Goal: Task Accomplishment & Management: Use online tool/utility

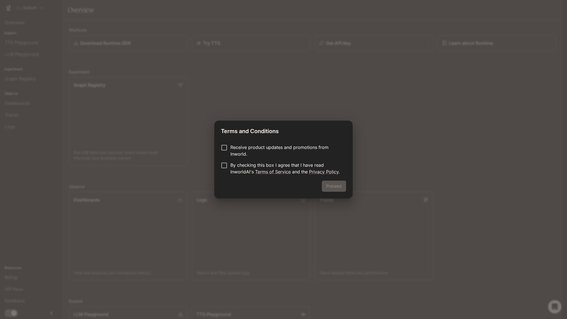
click at [291, 145] on p "Receive product updates and promotions from Inworld." at bounding box center [285, 150] width 111 height 13
click at [286, 170] on link "Terms of Service" at bounding box center [273, 172] width 36 height 6
click at [341, 186] on button "Proceed" at bounding box center [334, 186] width 24 height 11
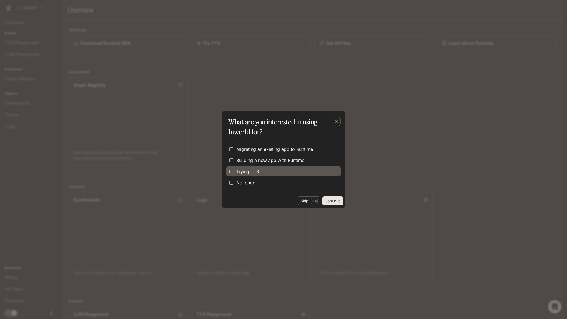
click at [298, 174] on label "Trying TTS" at bounding box center [283, 172] width 115 height 10
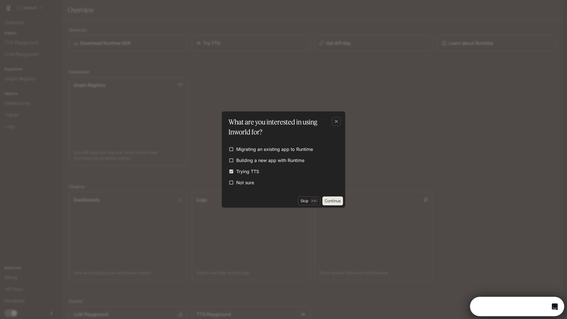
click at [339, 203] on button "Continue" at bounding box center [333, 201] width 21 height 9
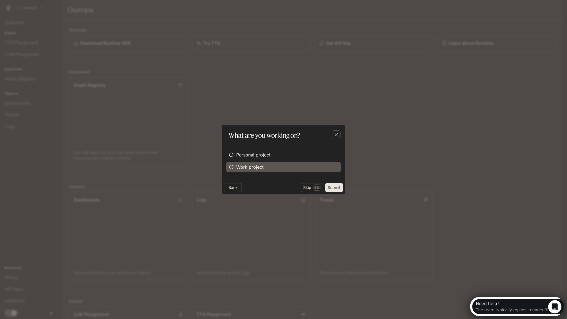
click at [262, 164] on span "Work project" at bounding box center [249, 167] width 27 height 7
click at [338, 185] on button "Continue" at bounding box center [333, 187] width 21 height 9
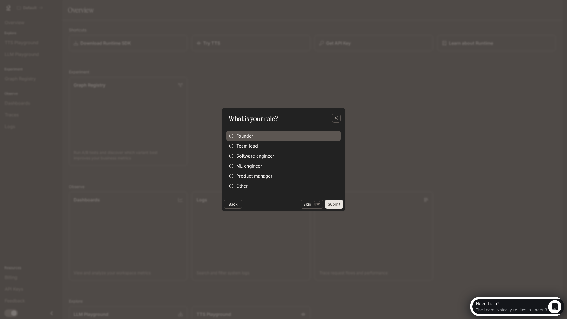
click at [272, 133] on label "Founder" at bounding box center [283, 136] width 115 height 10
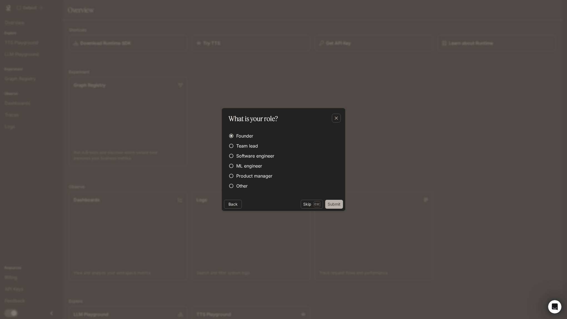
click at [342, 205] on button "Submit" at bounding box center [334, 204] width 18 height 9
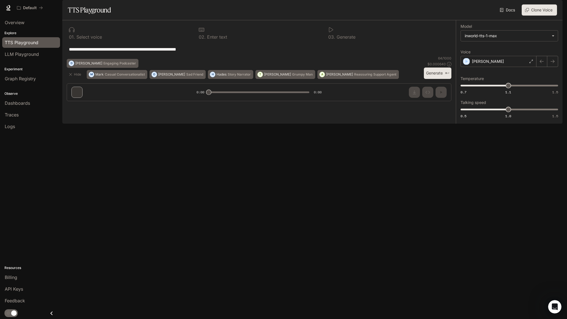
click at [74, 106] on div "**********" at bounding box center [259, 62] width 394 height 85
click at [518, 57] on div "**********" at bounding box center [510, 72] width 98 height 95
click at [505, 67] on div "[PERSON_NAME]" at bounding box center [499, 61] width 76 height 11
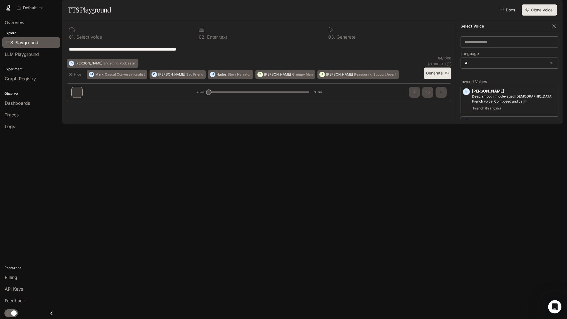
click at [424, 56] on div "**********" at bounding box center [259, 49] width 385 height 13
click at [455, 106] on div "**********" at bounding box center [259, 62] width 394 height 85
click at [467, 95] on icon "button" at bounding box center [467, 92] width 6 height 6
click at [465, 230] on icon "button" at bounding box center [467, 228] width 6 height 6
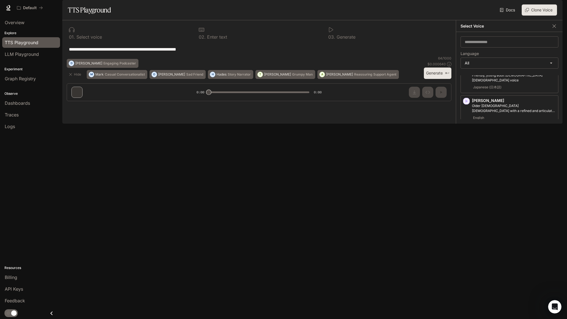
scroll to position [68, 0]
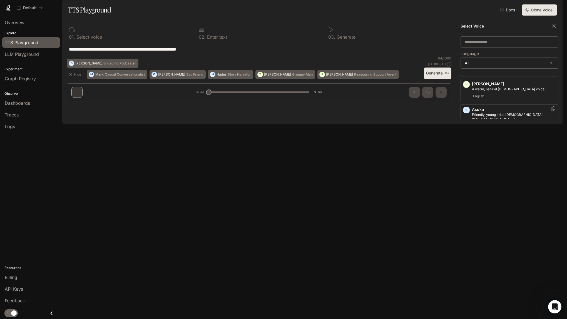
click at [464, 113] on icon "button" at bounding box center [467, 110] width 6 height 6
click at [467, 95] on icon "button" at bounding box center [467, 92] width 6 height 6
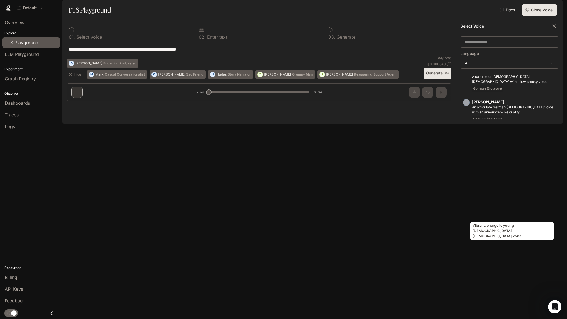
scroll to position [668, 0]
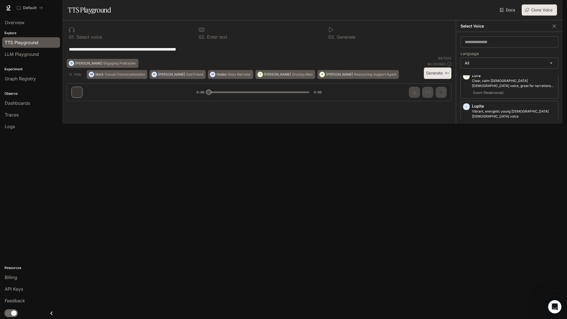
click at [468, 313] on icon "button" at bounding box center [467, 316] width 6 height 6
click at [466, 204] on icon "button" at bounding box center [467, 205] width 3 height 3
click at [468, 234] on icon "button" at bounding box center [467, 237] width 6 height 6
click at [465, 142] on div "button" at bounding box center [466, 145] width 7 height 7
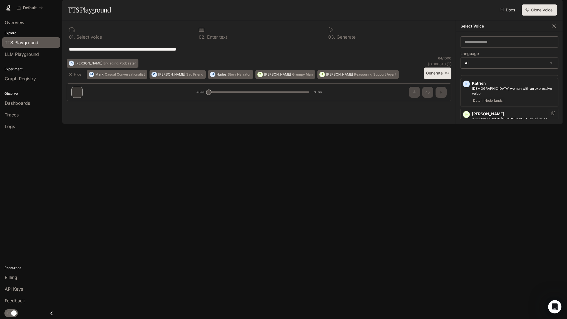
click at [469, 112] on icon "button" at bounding box center [467, 115] width 6 height 6
click at [553, 29] on icon "button" at bounding box center [555, 26] width 6 height 6
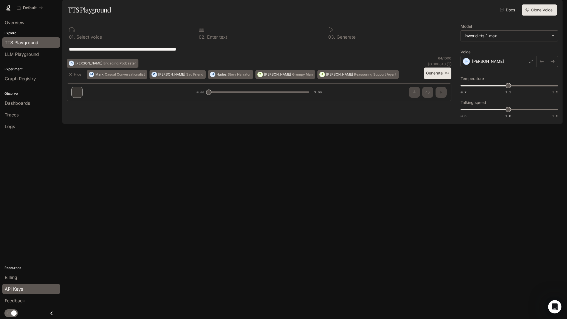
click at [22, 291] on span "API Keys" at bounding box center [14, 289] width 18 height 7
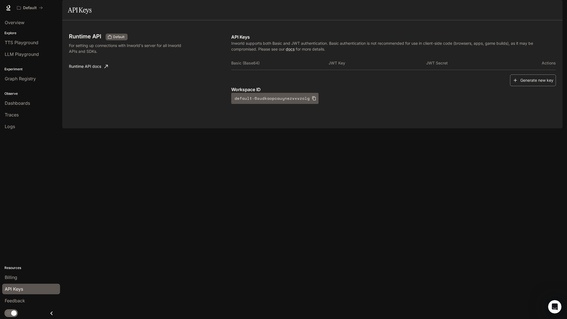
click at [525, 75] on div "Basic (Base64) JWT Key JWT Secret Actions" at bounding box center [393, 65] width 325 height 18
click at [523, 86] on button "Generate new key" at bounding box center [533, 81] width 46 height 12
